Goal: Task Accomplishment & Management: Complete application form

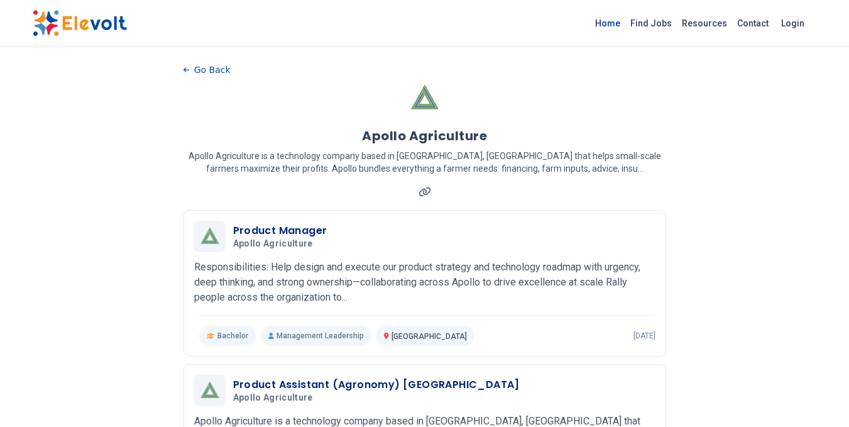
click at [607, 21] on link "Home" at bounding box center [607, 23] width 35 height 20
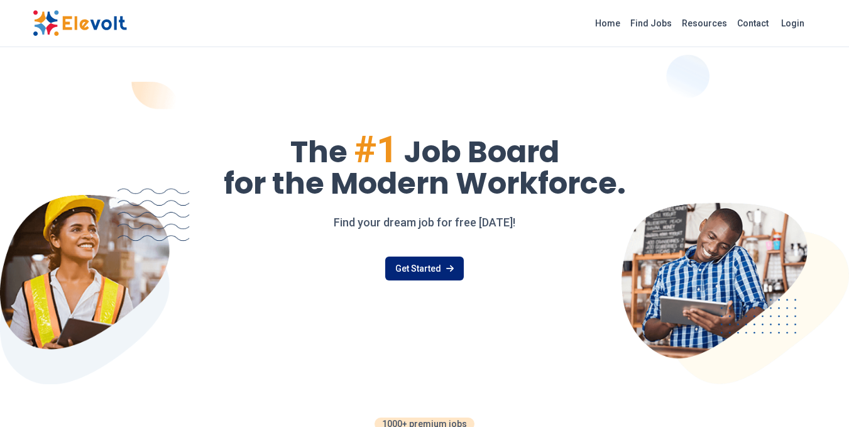
click at [431, 275] on link "Get Started" at bounding box center [424, 268] width 79 height 24
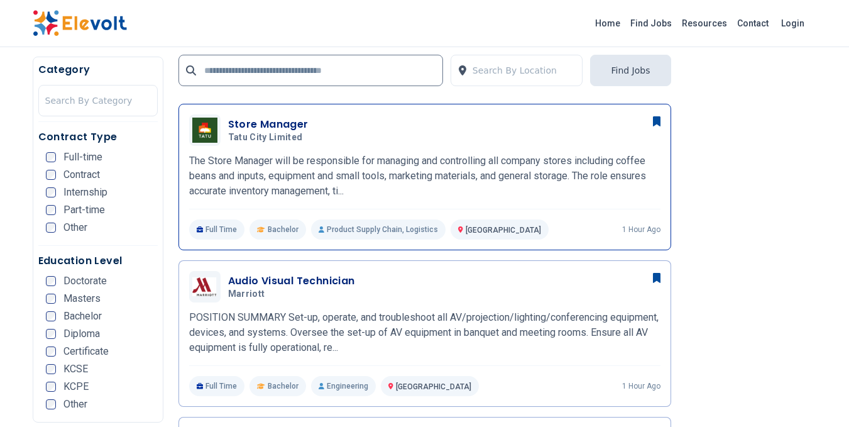
scroll to position [503, 0]
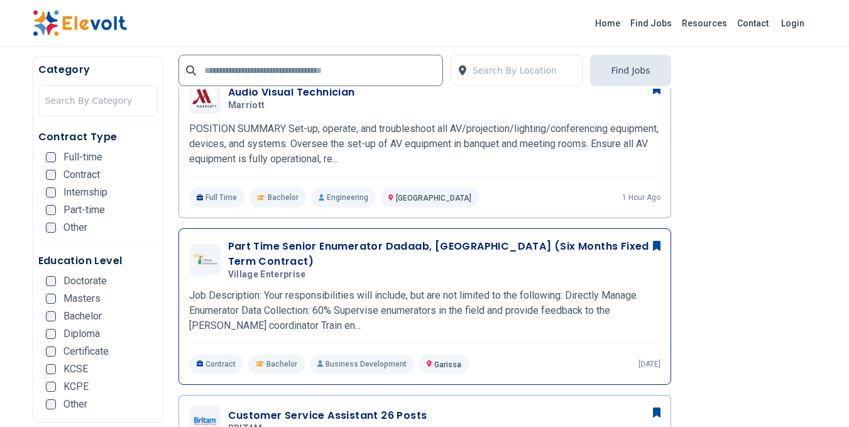
click at [372, 248] on h3 "Part Time Senior Enumerator Dadaab, [GEOGRAPHIC_DATA] (Six Months Fixed Term Co…" at bounding box center [444, 254] width 433 height 30
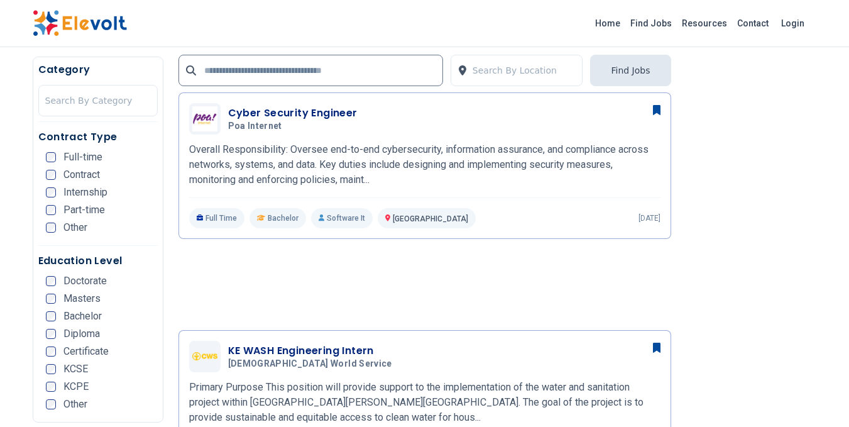
scroll to position [880, 0]
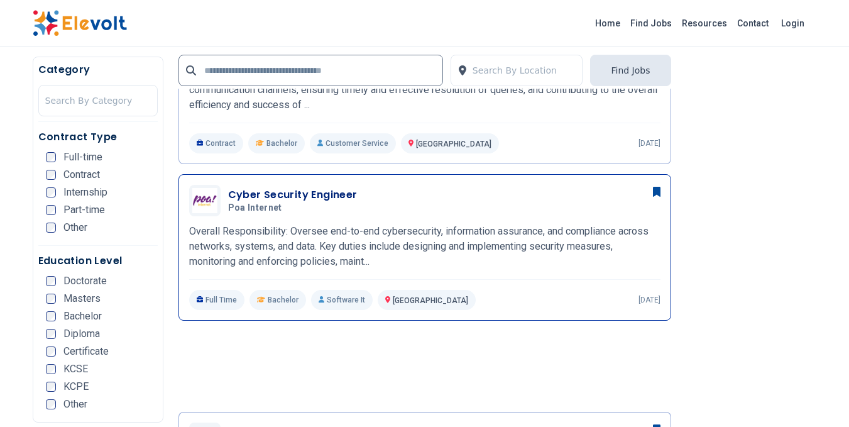
click at [320, 187] on h3 "Cyber Security Engineer" at bounding box center [293, 194] width 130 height 15
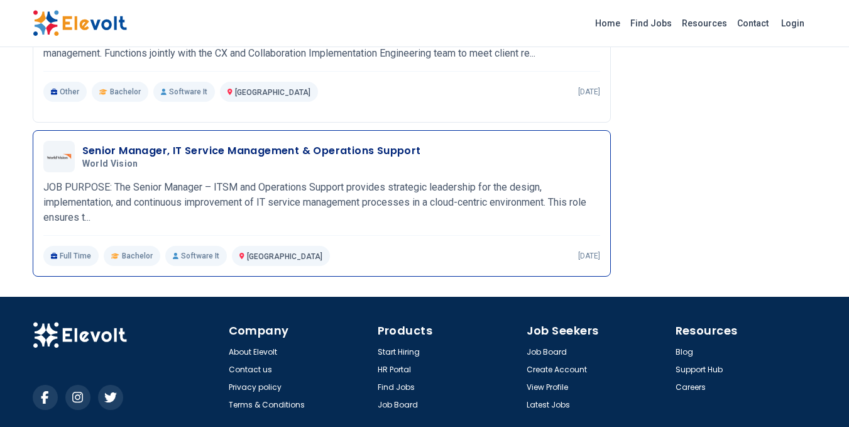
scroll to position [1660, 0]
